Goal: Task Accomplishment & Management: Use online tool/utility

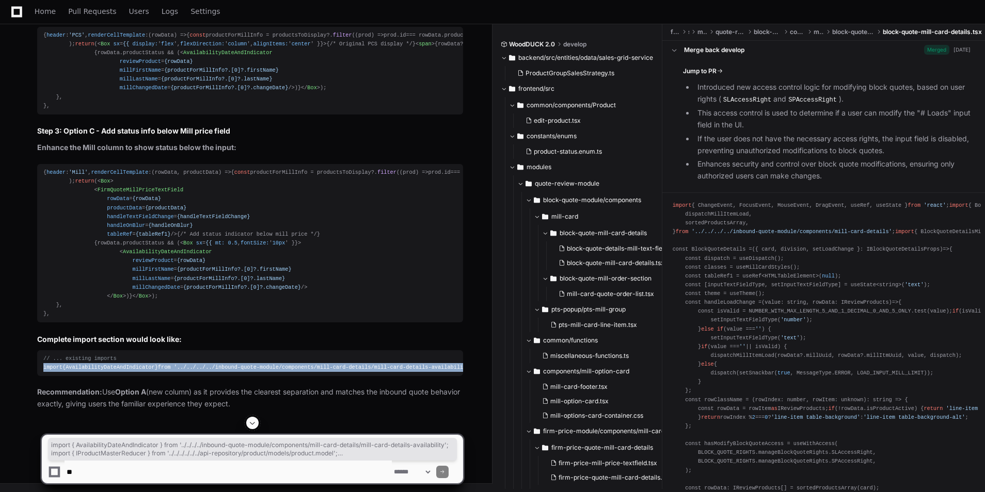
scroll to position [0, 17]
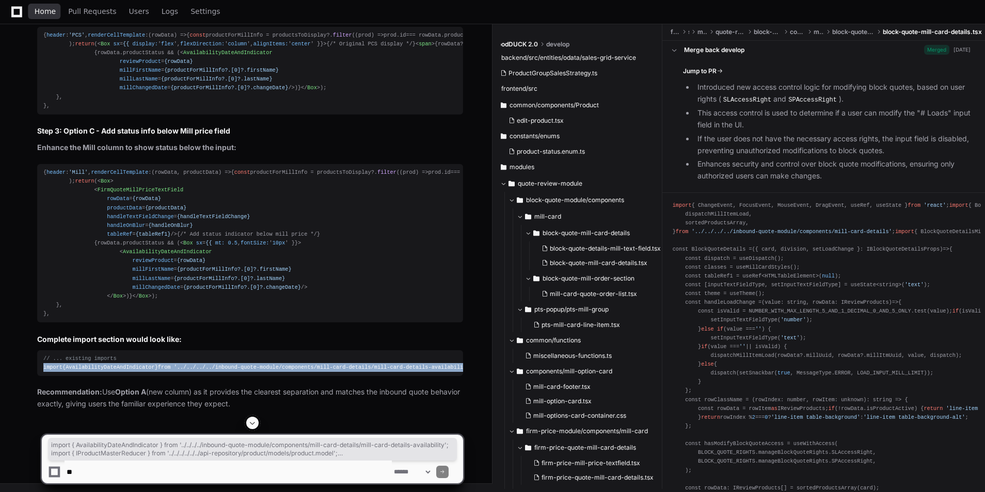
click at [45, 19] on link "Home" at bounding box center [45, 12] width 21 height 24
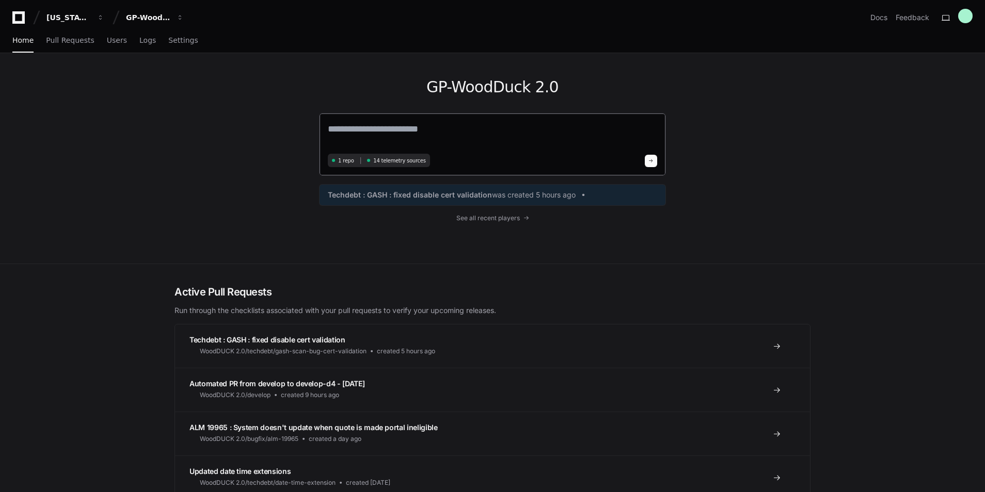
click at [353, 129] on textarea at bounding box center [492, 136] width 329 height 29
click at [146, 24] on button "GP-WoodDuck 2.0" at bounding box center [155, 17] width 66 height 19
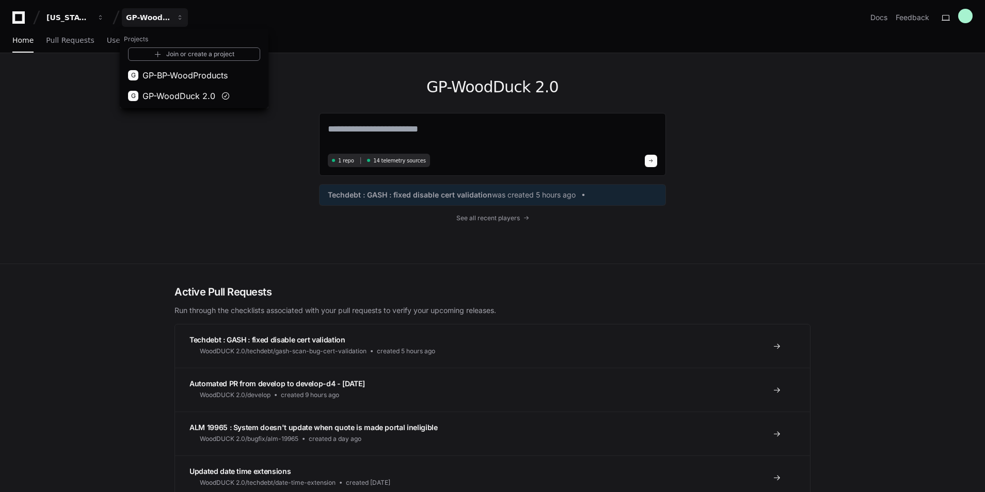
drag, startPoint x: 181, startPoint y: 135, endPoint x: 221, endPoint y: 124, distance: 42.2
click at [181, 133] on div "GP-WoodDuck 2.0 1 repo 14 telemetry sources Techdebt : GASH : fixed disable cer…" at bounding box center [492, 158] width 661 height 211
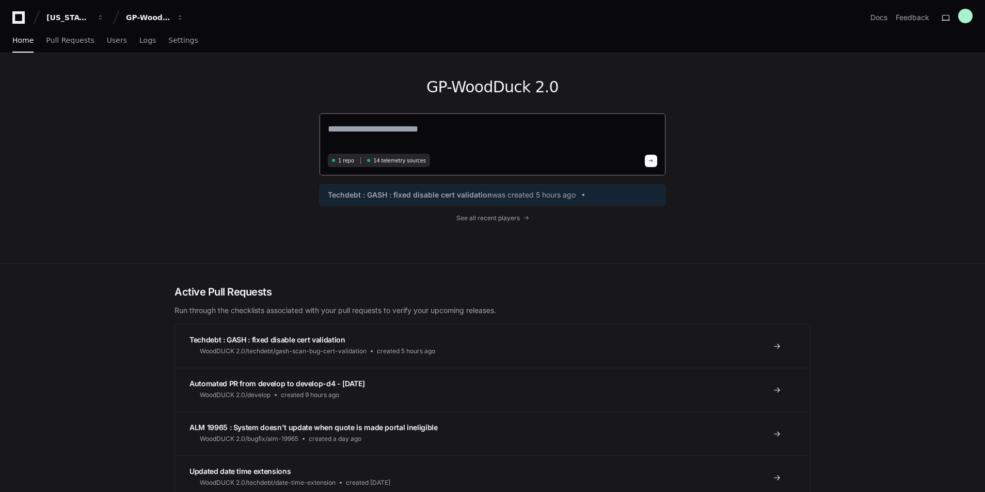
click at [387, 124] on textarea at bounding box center [492, 136] width 329 height 29
click at [128, 173] on div "GP-WoodDuck 2.0 1 repo 14 telemetry sources Techdebt : GASH : fixed disable cer…" at bounding box center [492, 158] width 985 height 210
click at [379, 123] on textarea at bounding box center [492, 135] width 329 height 27
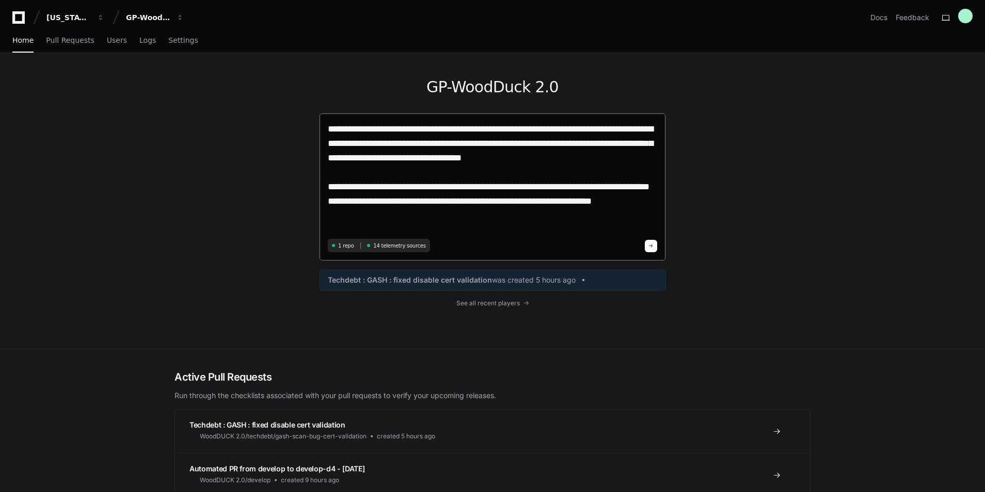
paste textarea "**********"
type textarea "**********"
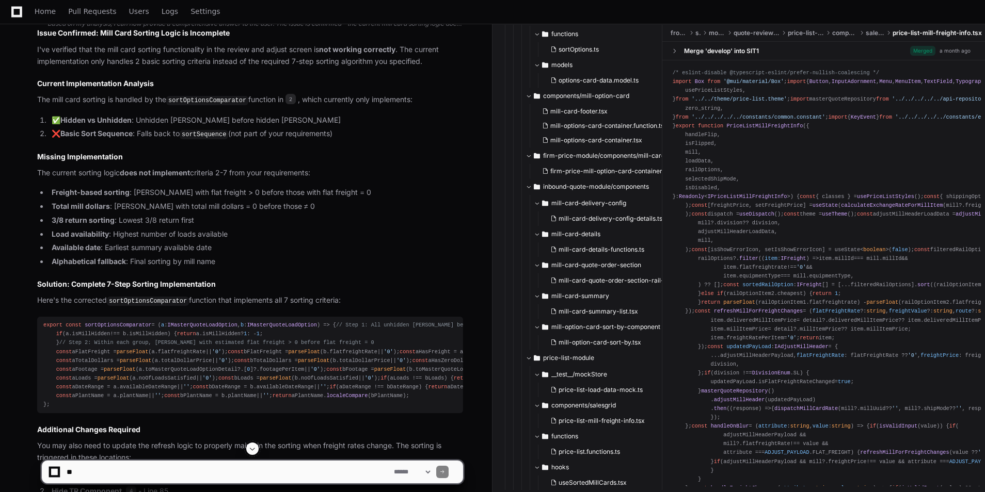
scroll to position [896, 0]
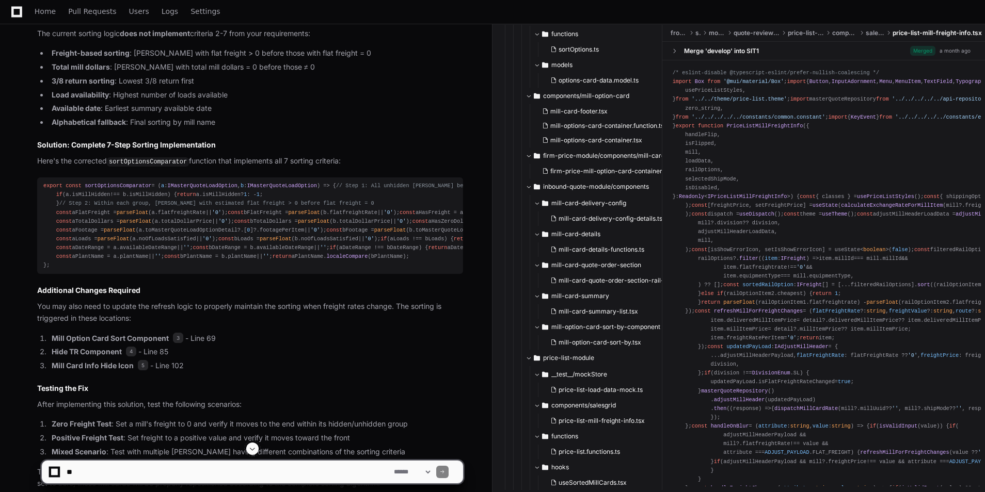
click at [116, 183] on span "sortOptionsComparator" at bounding box center [118, 186] width 67 height 6
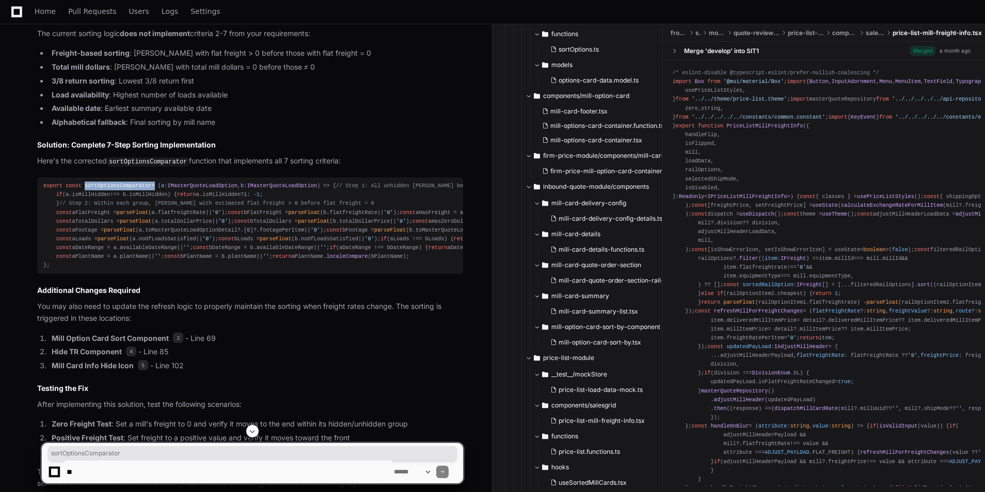
click at [116, 183] on span "sortOptionsComparator" at bounding box center [118, 186] width 67 height 6
copy div "sortOptionsComparator"
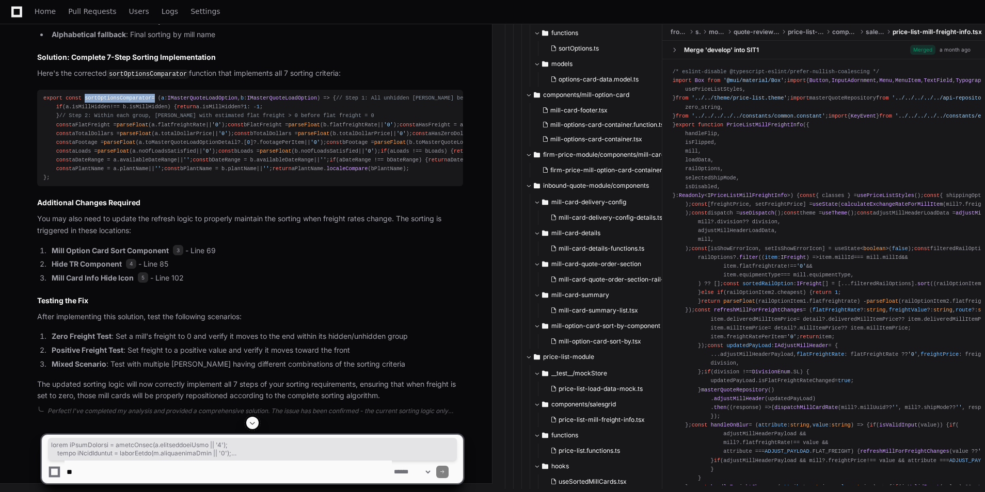
scroll to position [1240, 0]
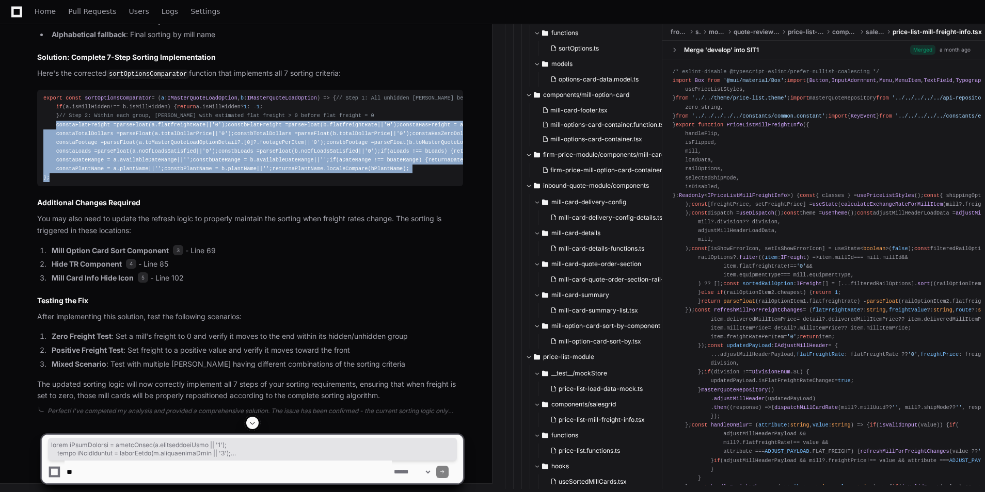
drag, startPoint x: 53, startPoint y: 97, endPoint x: 119, endPoint y: 318, distance: 231.7
click at [119, 182] on div "export const sortOptionsComparator = ( a : IMasterQuoteLoadOption , b : IMaster…" at bounding box center [249, 138] width 413 height 88
copy div "lorem iPsumDolorsi = ametcOnsec (a. elitseddoeiUsmo || '1' ); tempo iNcidIduntu…"
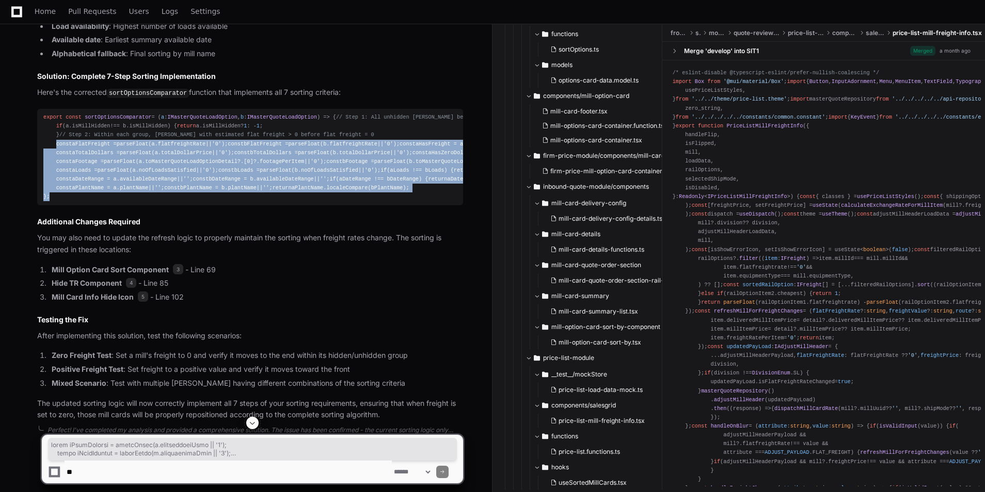
click at [296, 201] on div "export const sortOptionsComparator = ( a : IMasterQuoteLoadOption , b : IMaster…" at bounding box center [249, 157] width 413 height 88
